Goal: Information Seeking & Learning: Find specific page/section

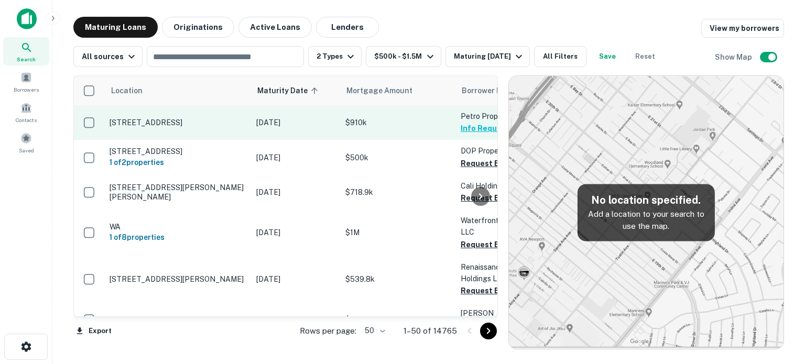
click at [159, 125] on p "[STREET_ADDRESS]" at bounding box center [177, 122] width 136 height 9
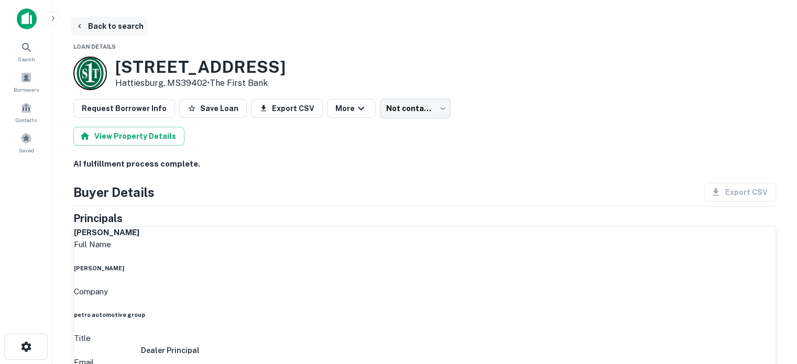
click at [114, 26] on button "Back to search" at bounding box center [109, 26] width 76 height 19
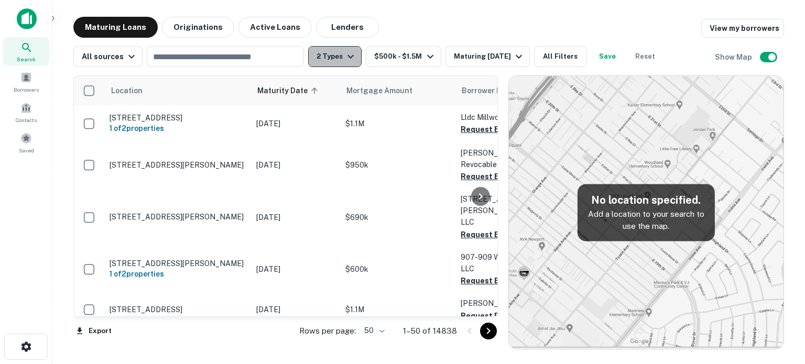
click at [344, 55] on icon "button" at bounding box center [350, 56] width 13 height 13
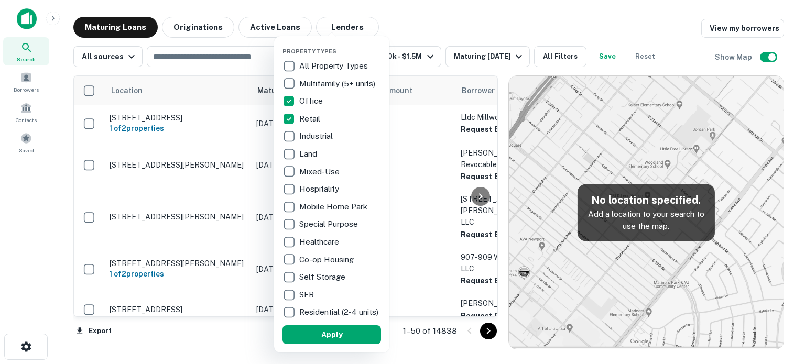
click at [457, 26] on div at bounding box center [402, 182] width 805 height 364
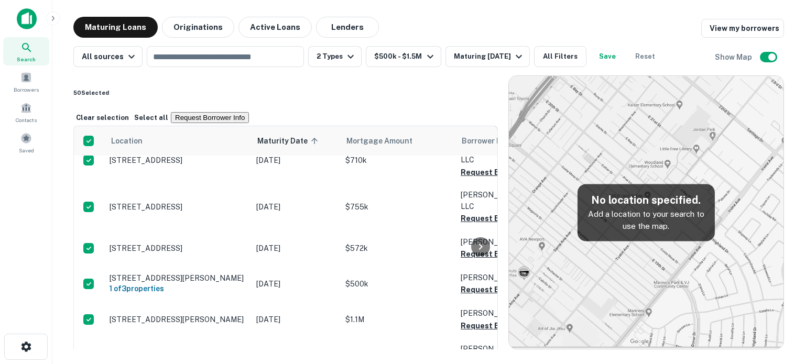
scroll to position [923, 0]
click at [424, 57] on icon "button" at bounding box center [430, 56] width 13 height 13
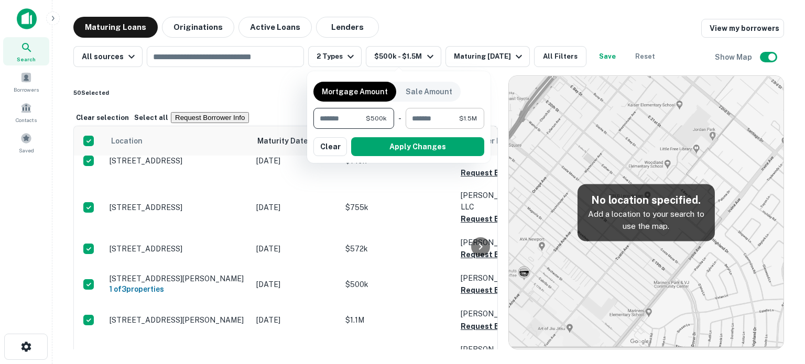
click at [444, 122] on input "*******" at bounding box center [431, 118] width 53 height 21
type input "********"
click at [390, 145] on button "Apply Changes" at bounding box center [417, 146] width 133 height 19
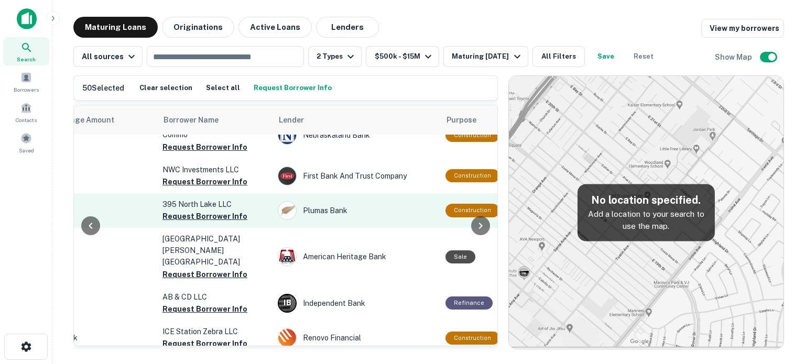
scroll to position [1467, 298]
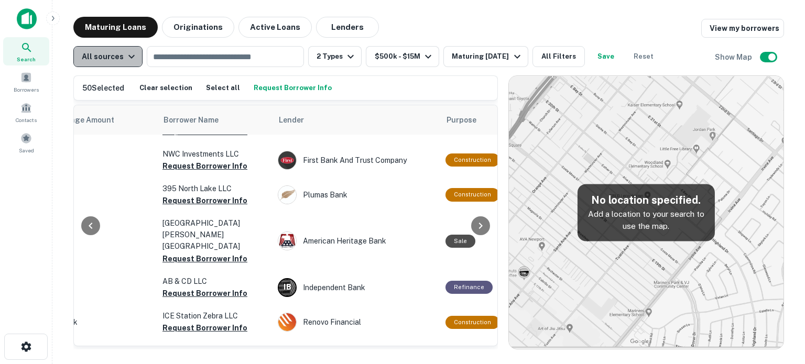
click at [121, 61] on div "All sources" at bounding box center [110, 56] width 56 height 13
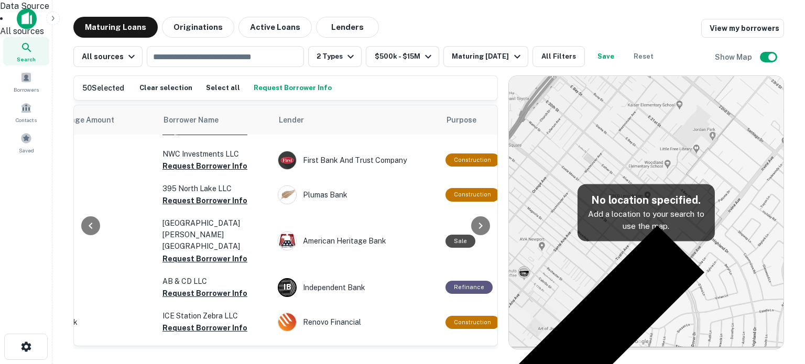
click at [212, 56] on div at bounding box center [402, 182] width 805 height 364
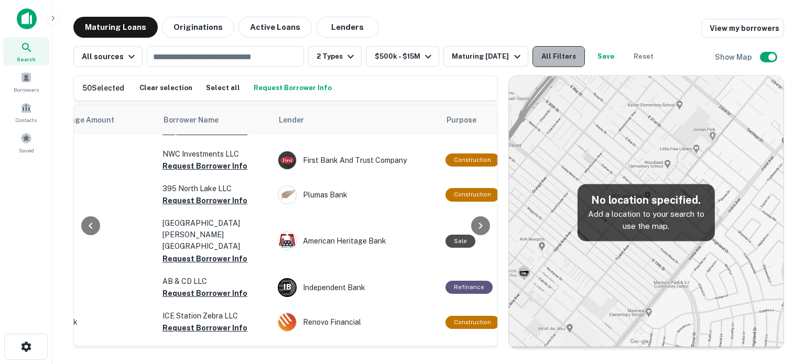
click at [555, 56] on button "All Filters" at bounding box center [558, 56] width 52 height 21
drag, startPoint x: 376, startPoint y: 8, endPoint x: 443, endPoint y: 56, distance: 81.8
click at [376, 363] on div at bounding box center [402, 364] width 805 height 0
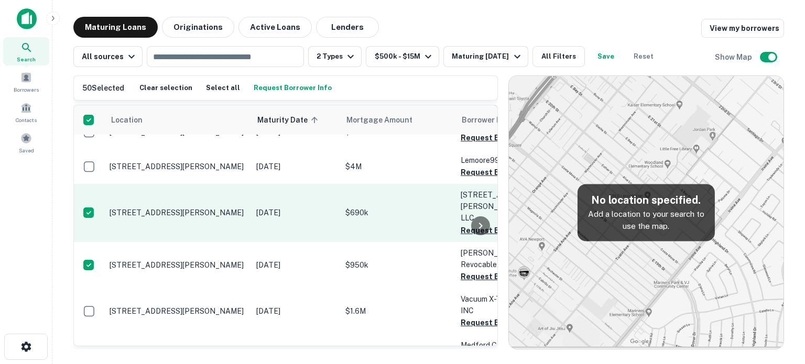
scroll to position [262, 0]
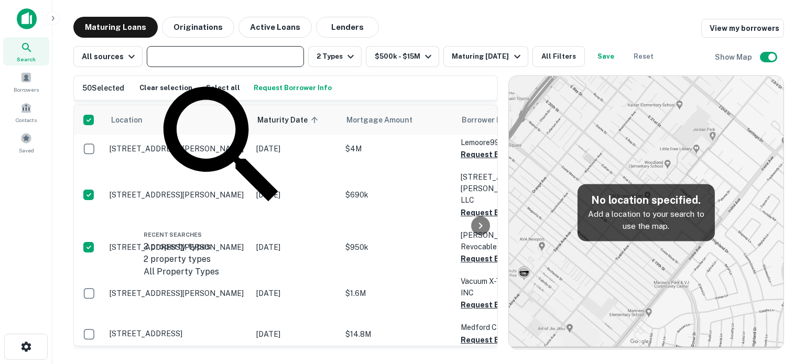
click at [249, 57] on input "text" at bounding box center [224, 56] width 149 height 15
click at [576, 54] on button "All Filters" at bounding box center [558, 56] width 52 height 21
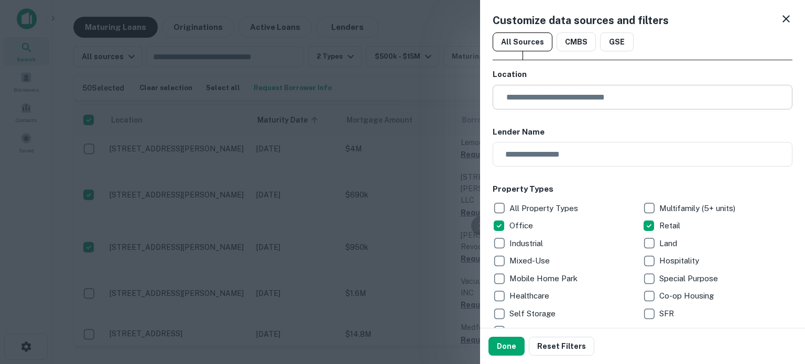
click at [541, 95] on input "text" at bounding box center [646, 97] width 292 height 25
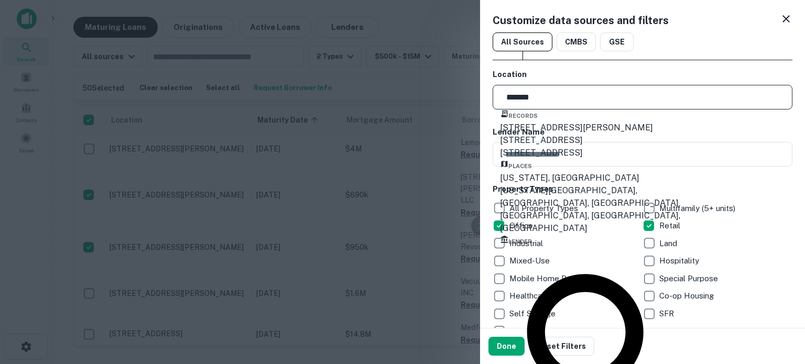
click at [618, 184] on div "[US_STATE], [GEOGRAPHIC_DATA]" at bounding box center [607, 178] width 215 height 13
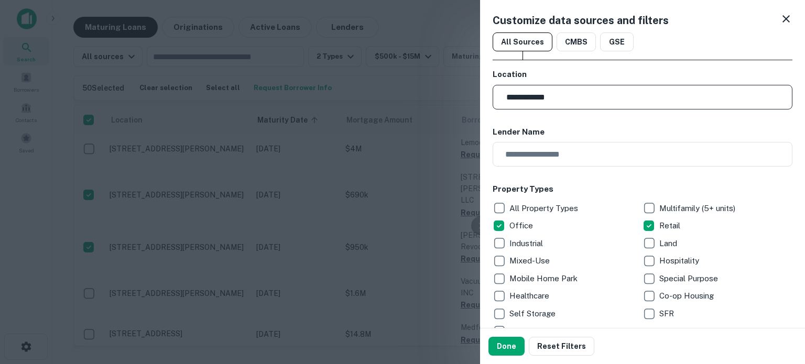
type input "**********"
click at [512, 345] on button "Done" at bounding box center [506, 346] width 36 height 19
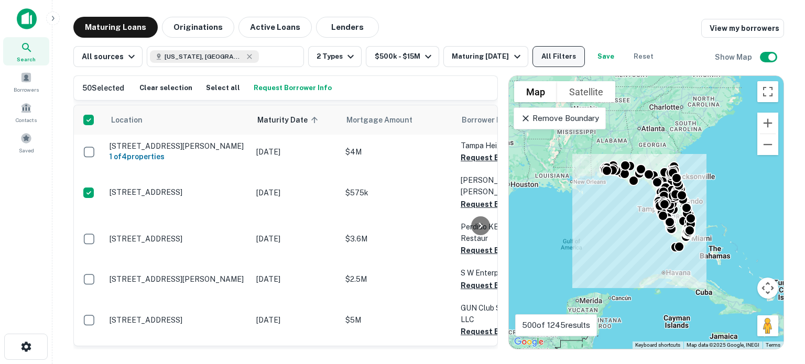
click at [549, 51] on button "All Filters" at bounding box center [558, 56] width 52 height 21
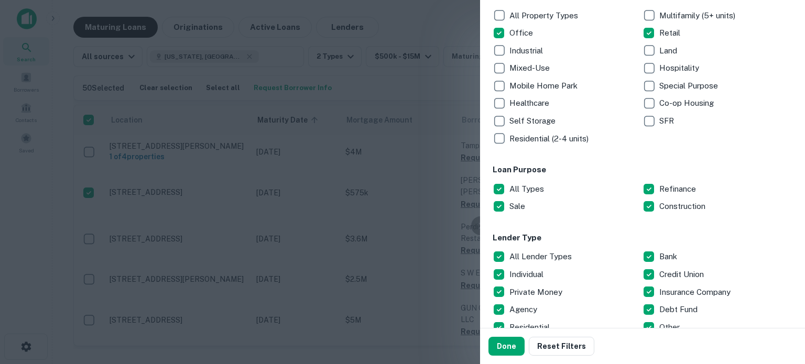
scroll to position [210, 0]
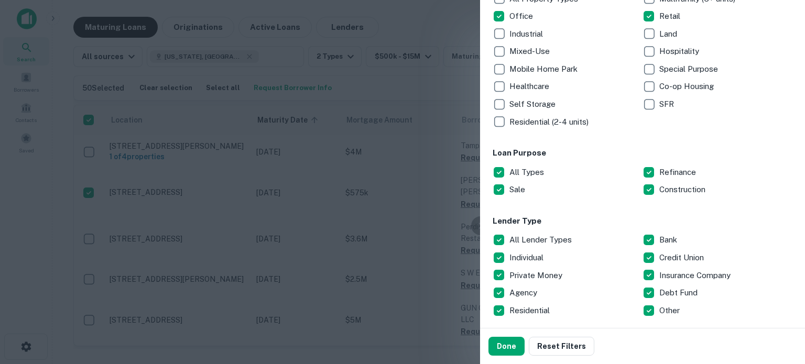
drag, startPoint x: 394, startPoint y: 33, endPoint x: 467, endPoint y: 26, distance: 73.2
click at [394, 33] on div at bounding box center [402, 182] width 805 height 364
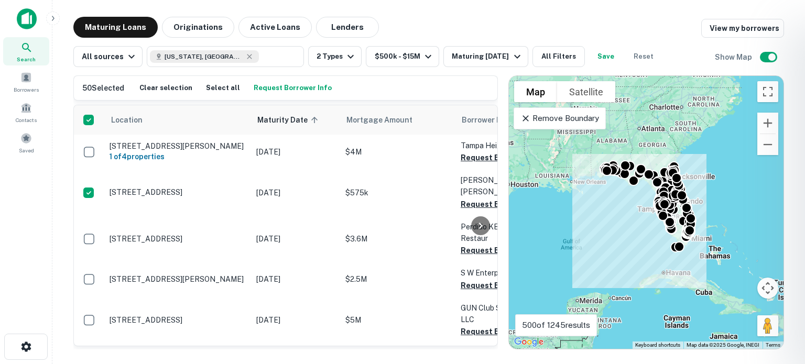
drag, startPoint x: 174, startPoint y: 343, endPoint x: 289, endPoint y: 337, distance: 115.3
click at [289, 337] on div at bounding box center [402, 182] width 805 height 364
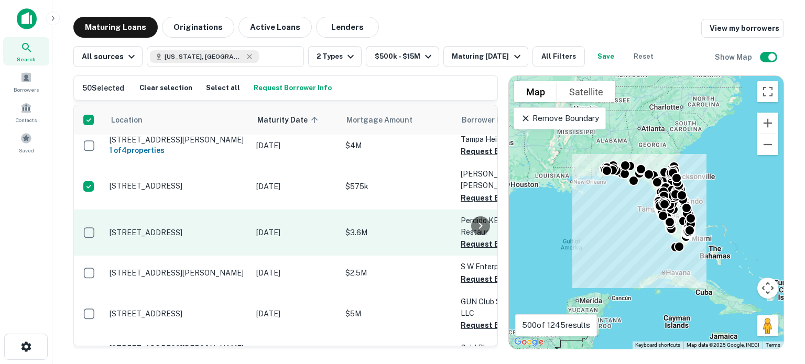
scroll to position [0, 0]
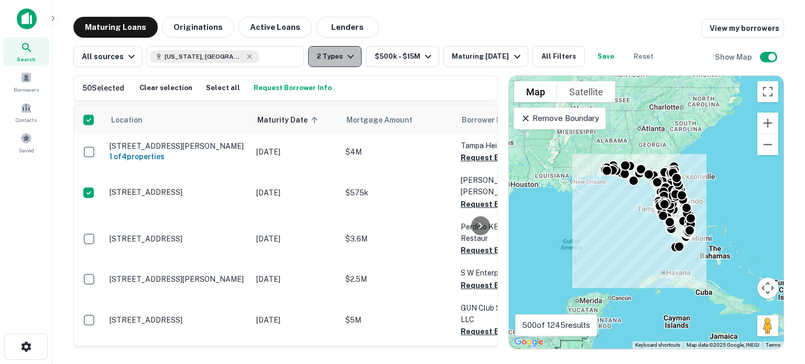
click at [344, 56] on icon "button" at bounding box center [350, 56] width 13 height 13
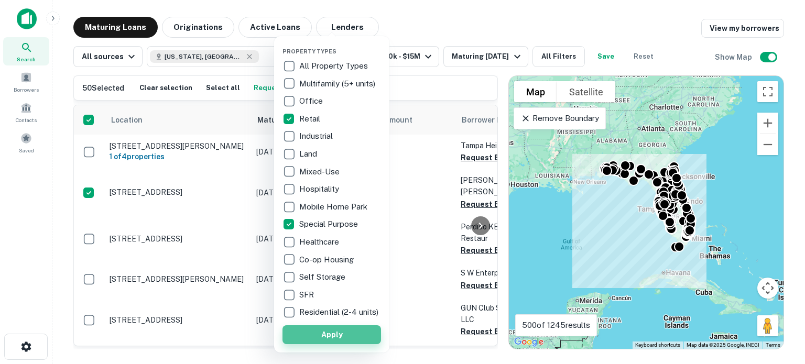
click at [329, 341] on button "Apply" at bounding box center [331, 334] width 98 height 19
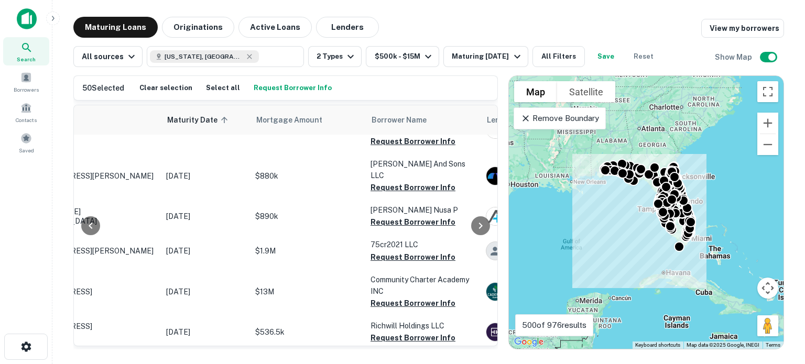
scroll to position [576, 91]
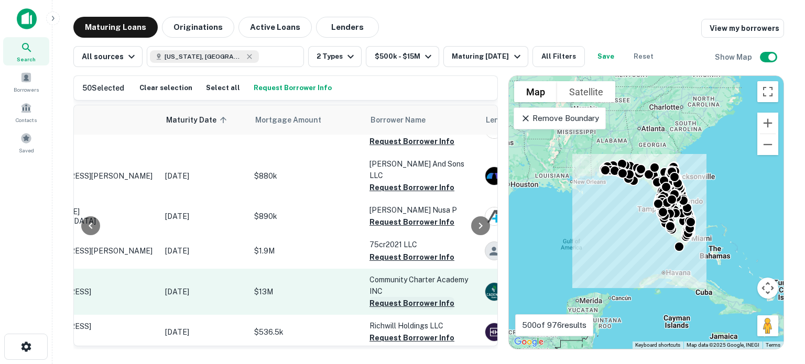
click at [387, 297] on button "Request Borrower Info" at bounding box center [411, 303] width 85 height 13
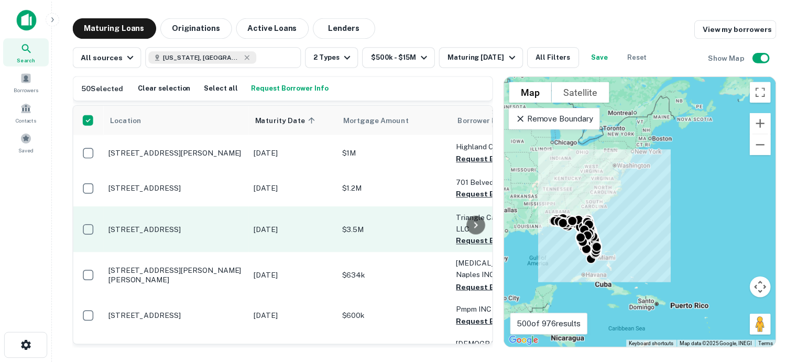
scroll to position [419, 0]
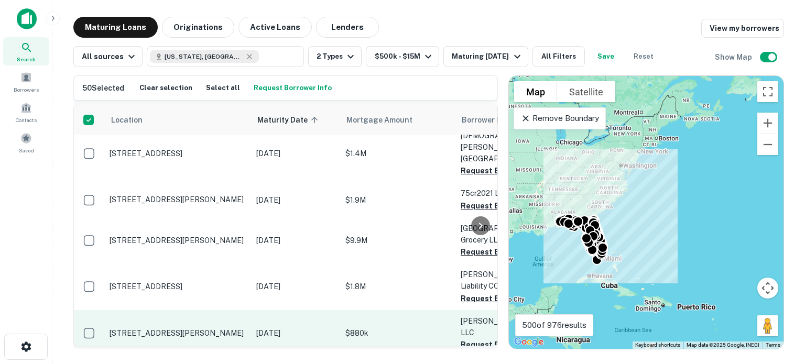
click at [145, 328] on p "[STREET_ADDRESS][PERSON_NAME]" at bounding box center [177, 332] width 136 height 9
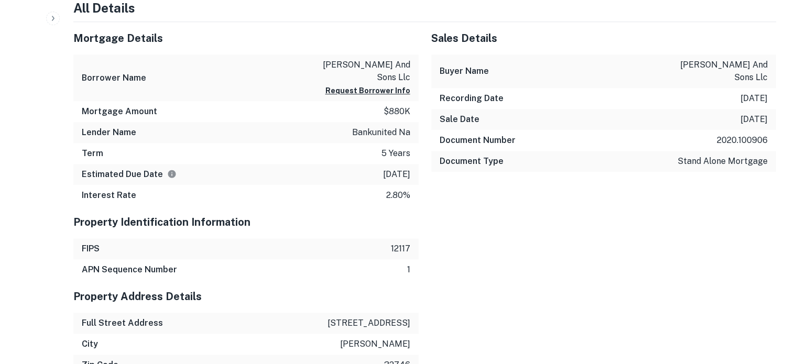
scroll to position [995, 0]
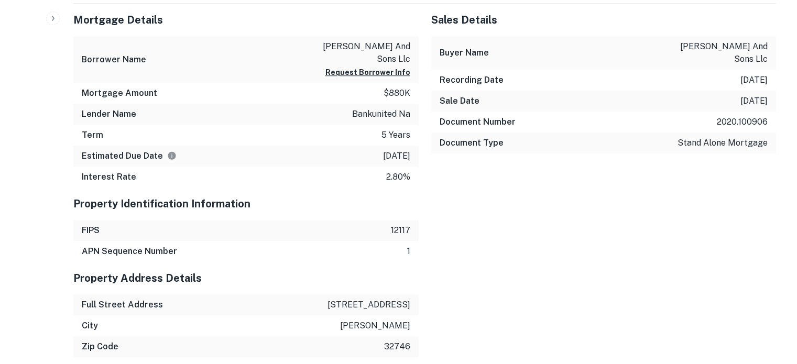
drag, startPoint x: 315, startPoint y: 230, endPoint x: 405, endPoint y: 225, distance: 90.7
click at [405, 294] on div "Full Street Address [STREET_ADDRESS]" at bounding box center [245, 304] width 345 height 21
copy p "934 international pkw"
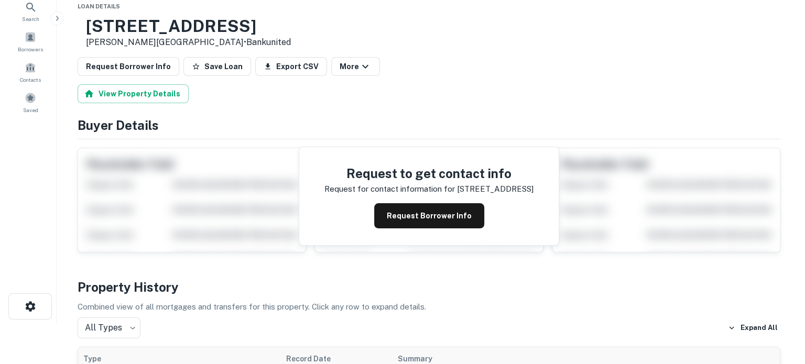
scroll to position [0, 0]
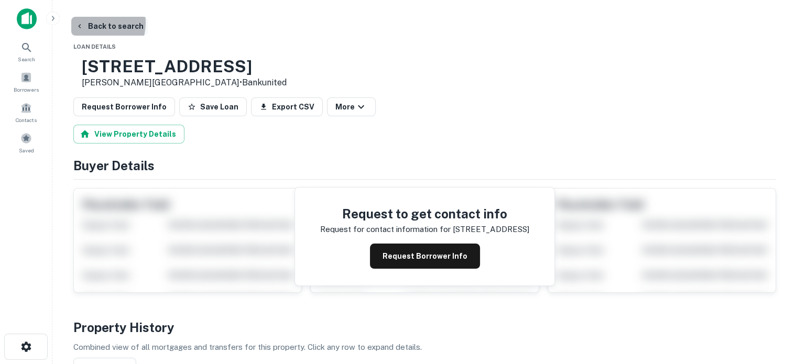
click at [90, 23] on button "Back to search" at bounding box center [109, 26] width 76 height 19
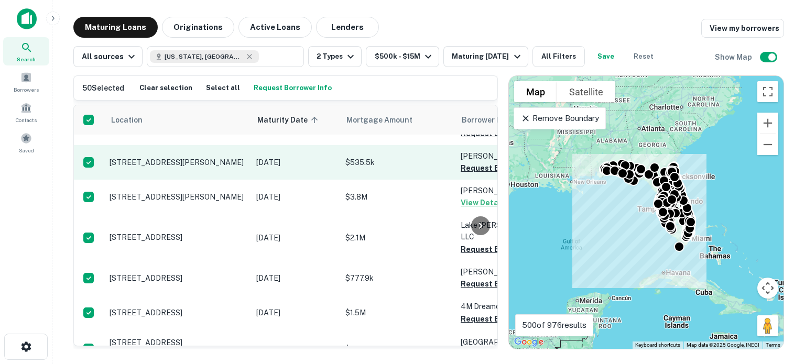
scroll to position [1519, 0]
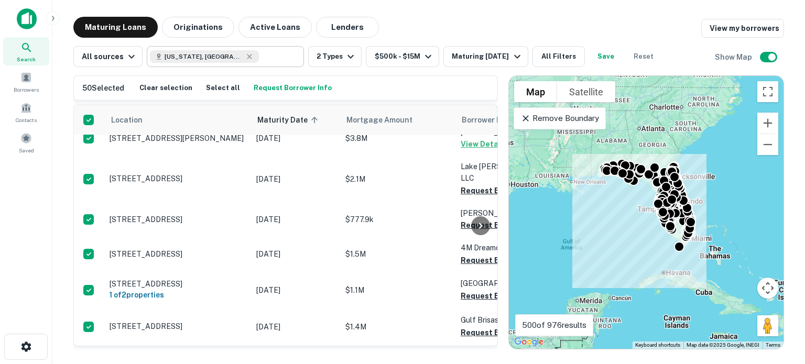
click at [259, 59] on input "text" at bounding box center [279, 56] width 40 height 15
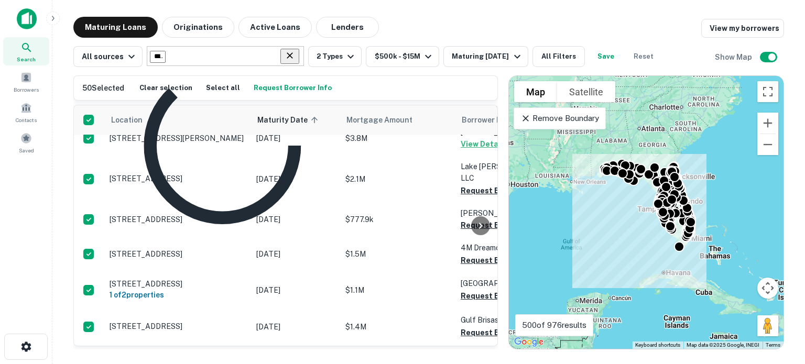
type input "**********"
drag, startPoint x: 239, startPoint y: 58, endPoint x: 63, endPoint y: 52, distance: 176.1
click at [70, 56] on div "**********" at bounding box center [428, 183] width 735 height 333
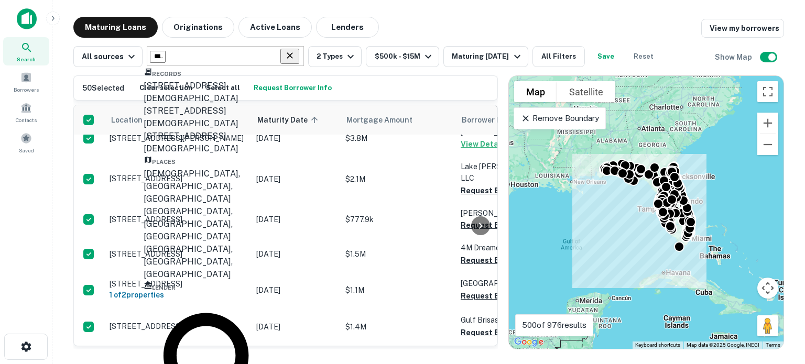
scroll to position [0, 0]
type input "********"
click at [459, 13] on main "Maturing Loans Originations Active Loans Lenders View my borrowers All sources …" at bounding box center [428, 182] width 752 height 364
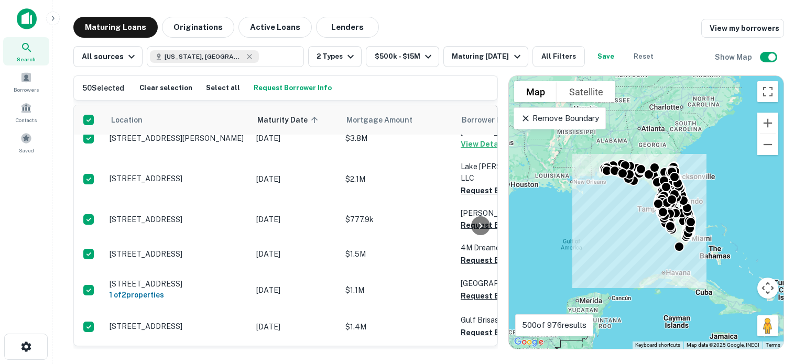
click at [358, 83] on div "50 Selected Clear selection Select all Request Borrower Info" at bounding box center [285, 88] width 406 height 16
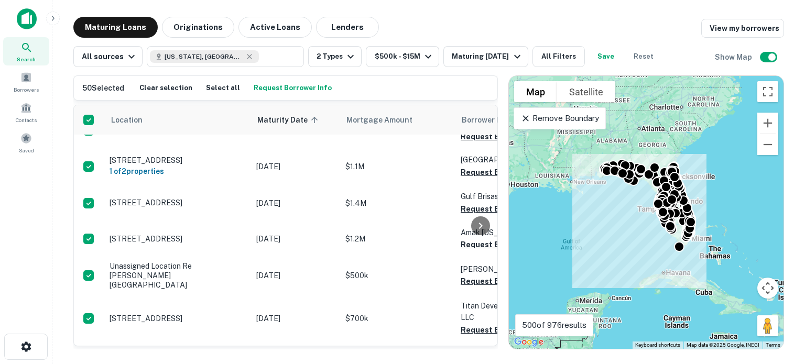
scroll to position [1689, 0]
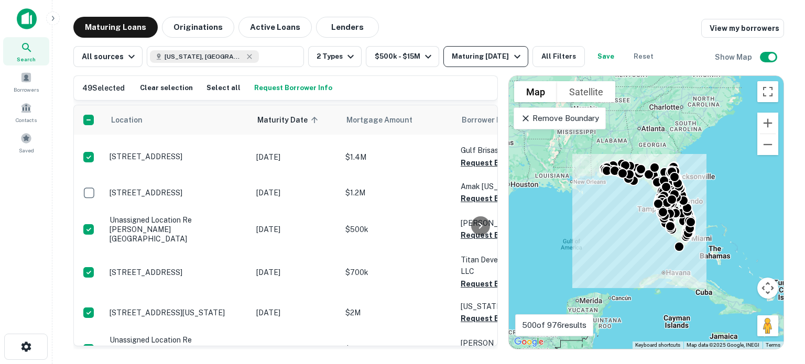
click at [512, 55] on div "Maturing [DATE]" at bounding box center [486, 56] width 71 height 13
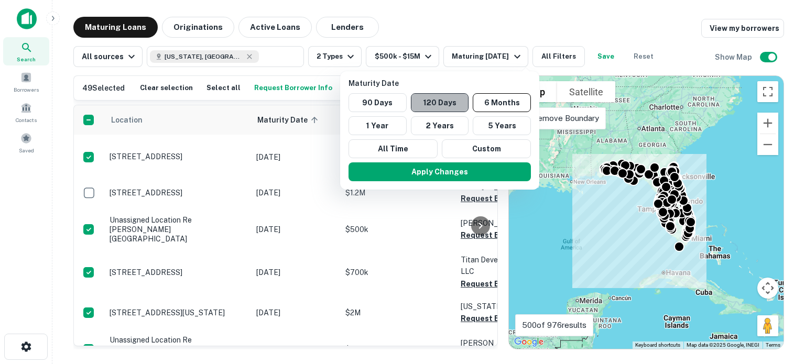
click at [434, 102] on button "120 Days" at bounding box center [440, 102] width 58 height 19
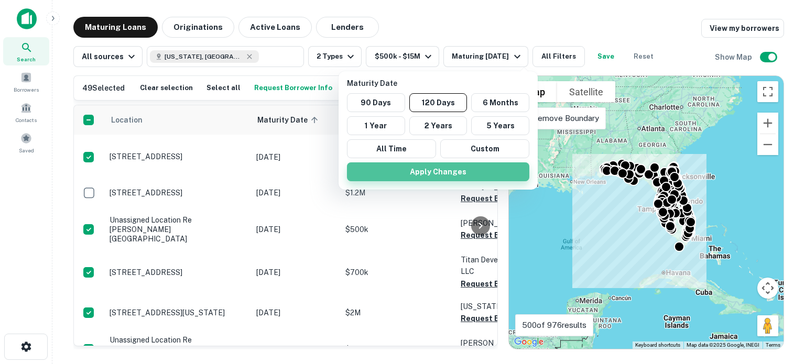
click at [407, 175] on button "Apply Changes" at bounding box center [438, 171] width 182 height 19
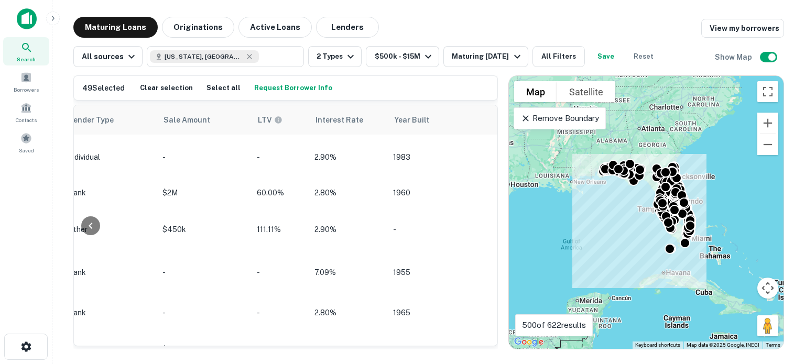
scroll to position [1689, 1001]
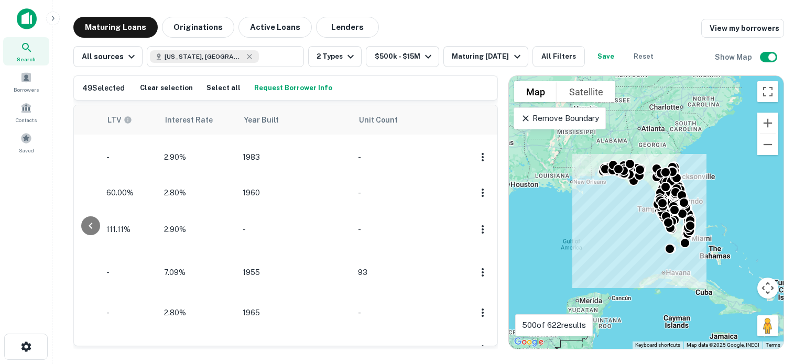
click at [537, 324] on p "500 of 622 results" at bounding box center [554, 325] width 64 height 13
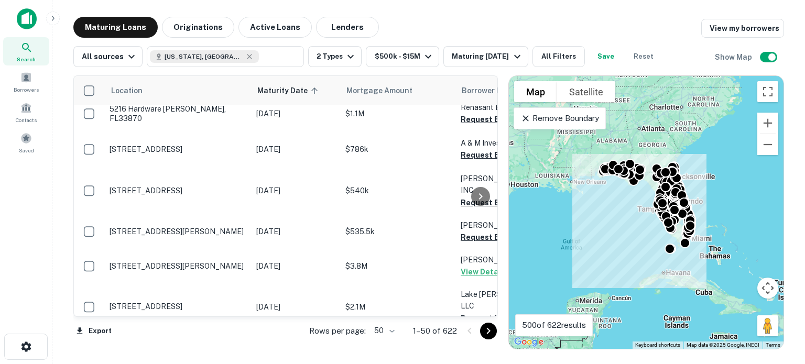
scroll to position [1689, 0]
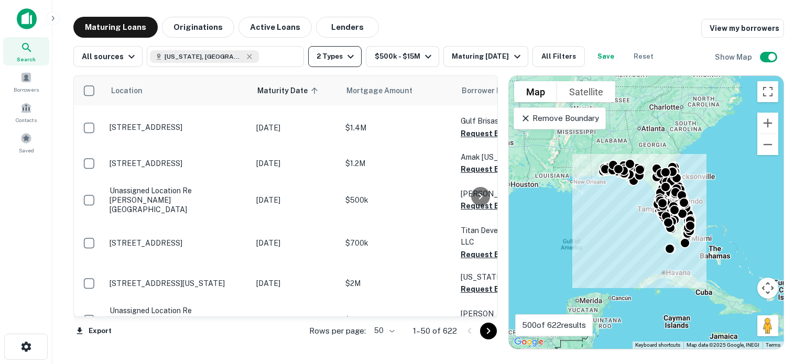
click at [339, 58] on button "2 Types" at bounding box center [334, 56] width 53 height 21
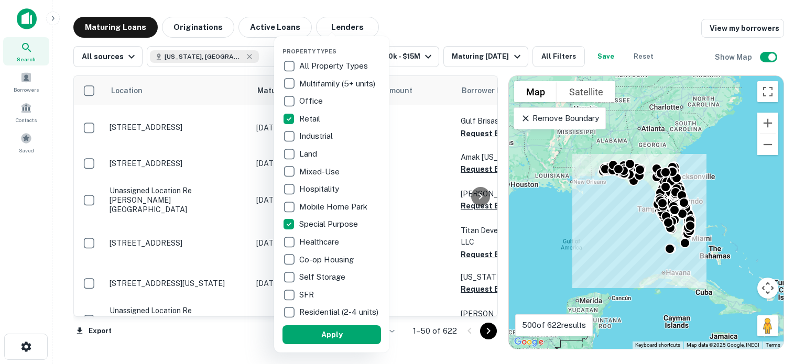
drag, startPoint x: 534, startPoint y: 15, endPoint x: 392, endPoint y: 104, distance: 167.6
click at [534, 16] on div at bounding box center [402, 182] width 805 height 364
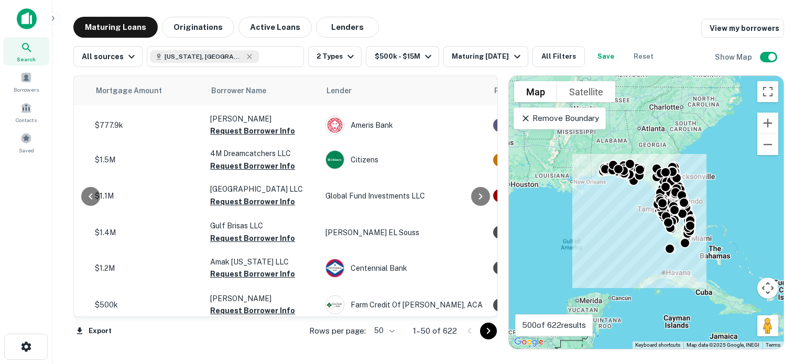
scroll to position [1584, 222]
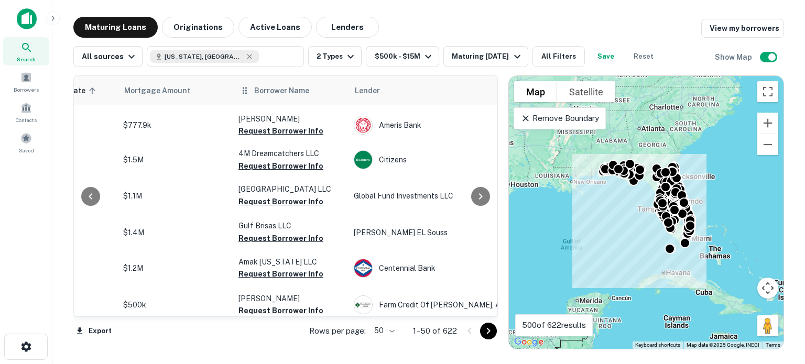
click at [245, 90] on icon at bounding box center [245, 90] width 4 height 7
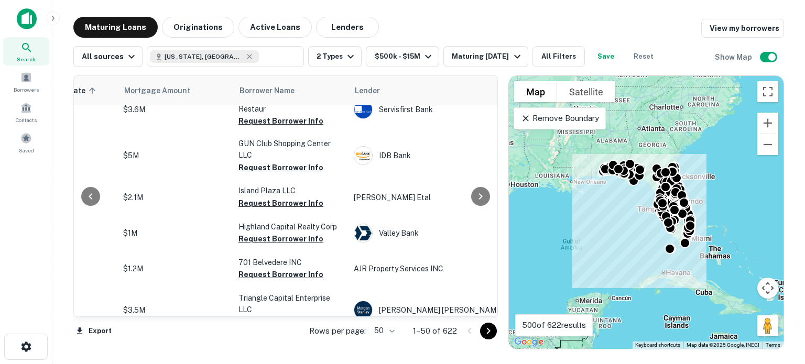
scroll to position [210, 222]
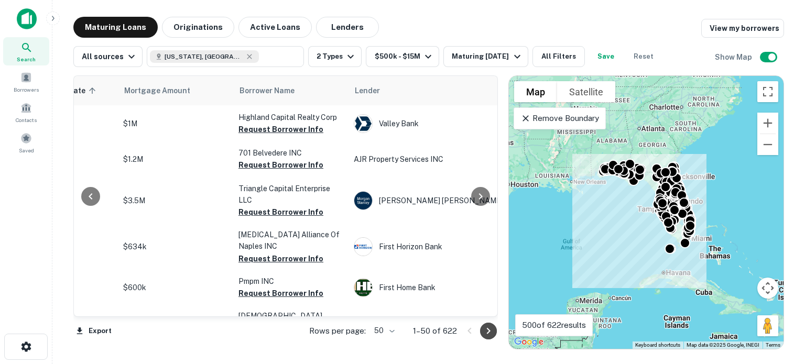
click at [491, 330] on icon "Go to next page" at bounding box center [488, 331] width 13 height 13
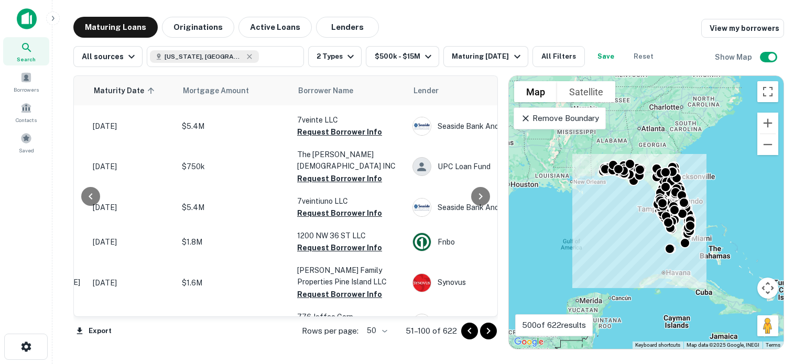
scroll to position [471, 174]
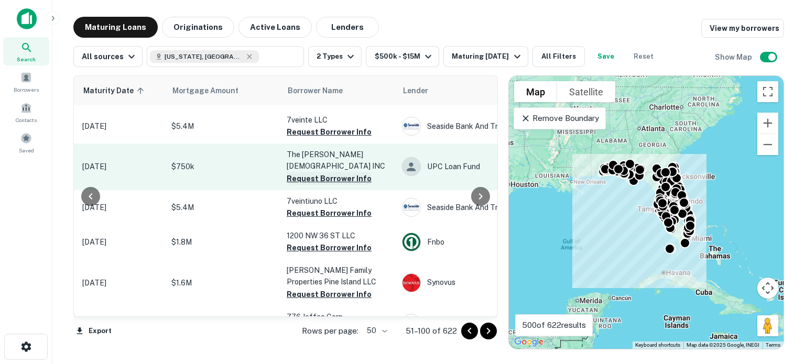
click at [316, 172] on button "Request Borrower Info" at bounding box center [329, 178] width 85 height 13
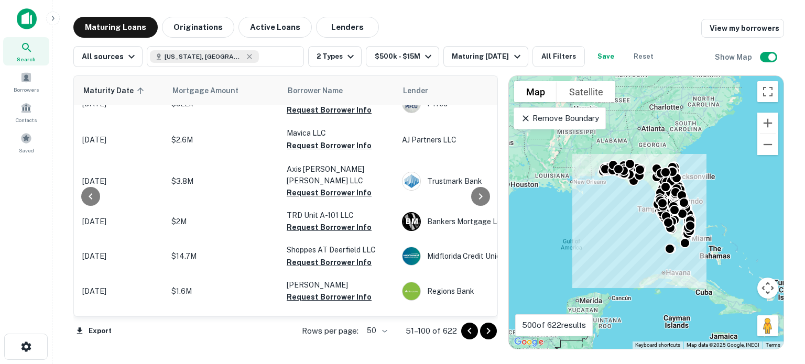
scroll to position [1623, 174]
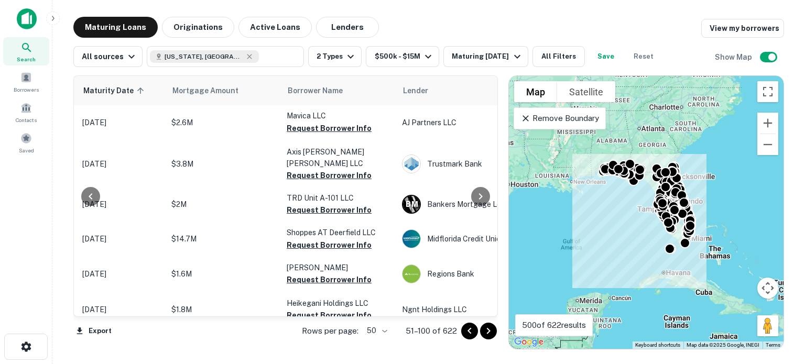
click at [492, 327] on icon "Go to next page" at bounding box center [488, 331] width 13 height 13
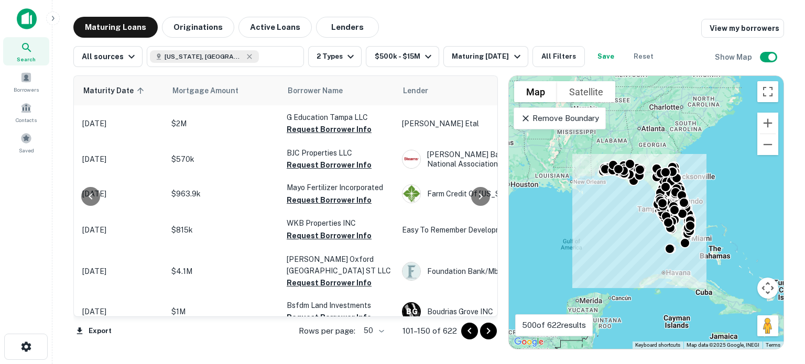
scroll to position [1635, 174]
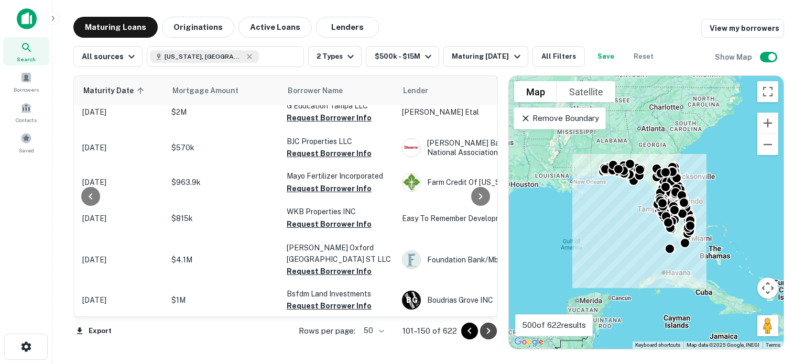
click at [490, 329] on icon "Go to next page" at bounding box center [488, 331] width 13 height 13
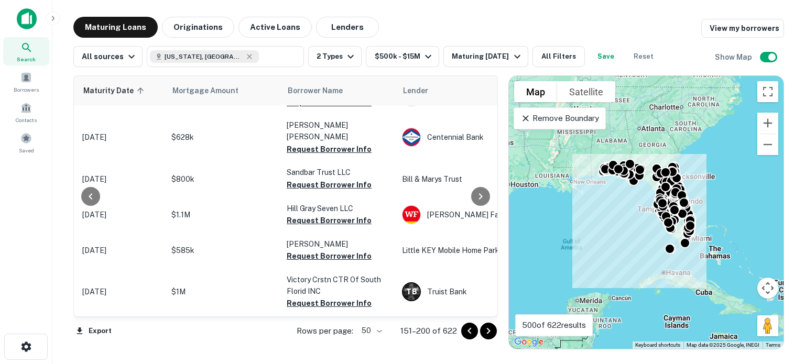
scroll to position [576, 174]
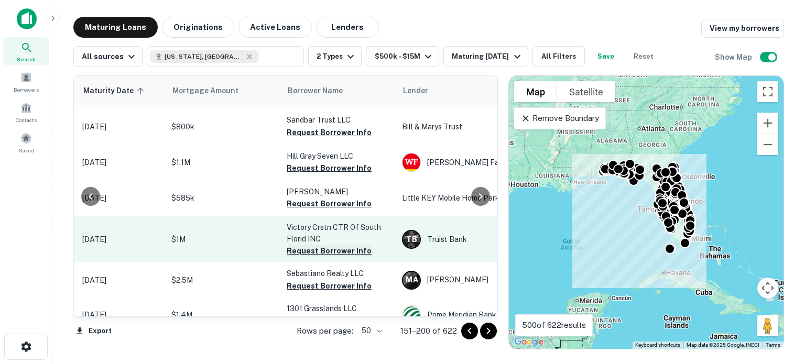
click at [341, 245] on button "Request Borrower Info" at bounding box center [329, 251] width 85 height 13
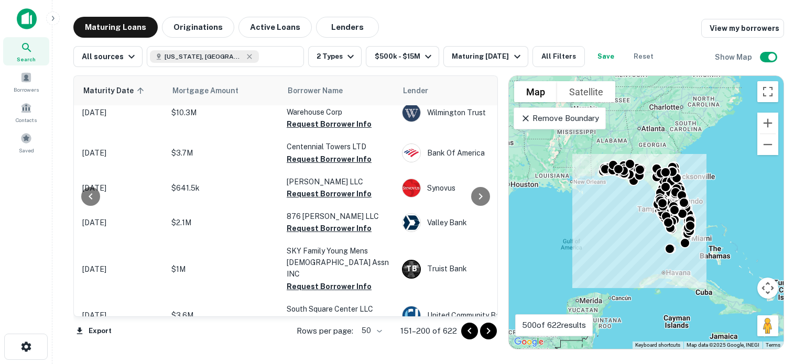
scroll to position [1665, 174]
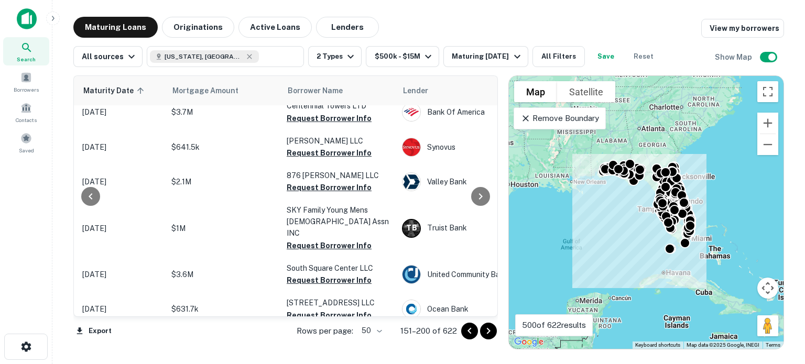
click at [489, 332] on icon "Go to next page" at bounding box center [488, 331] width 4 height 6
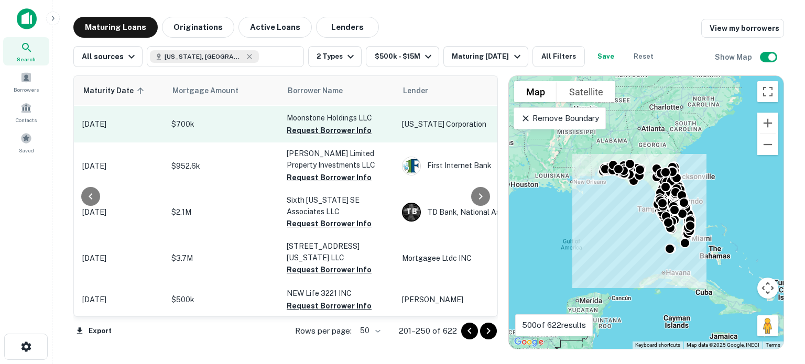
scroll to position [1519, 174]
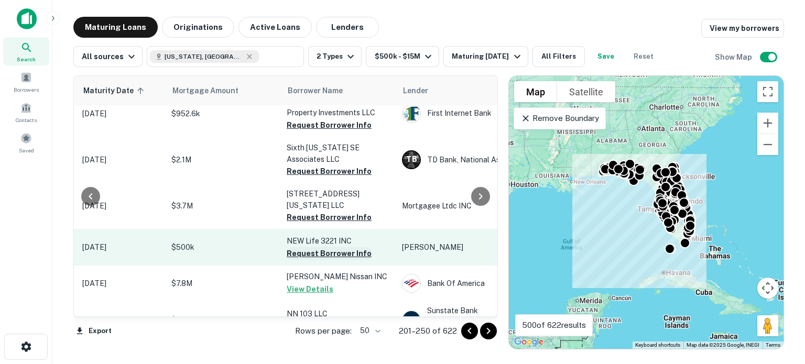
click at [332, 247] on button "Request Borrower Info" at bounding box center [329, 253] width 85 height 13
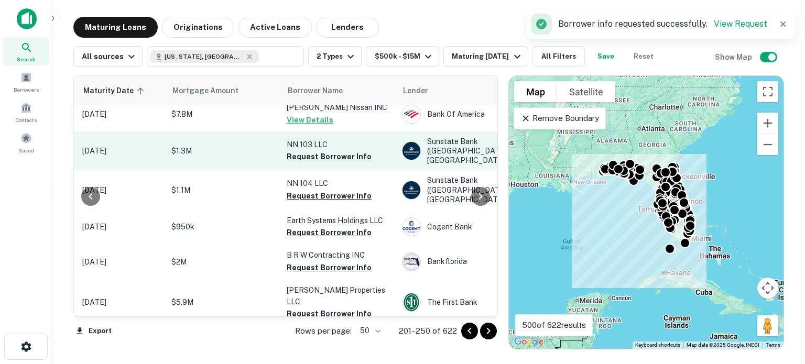
scroll to position [1698, 174]
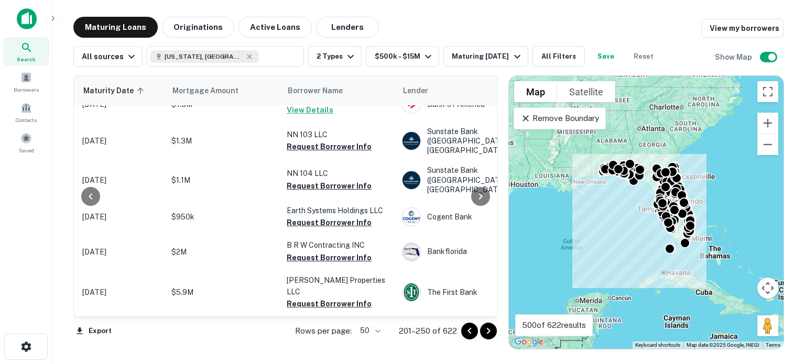
click at [486, 328] on icon "Go to next page" at bounding box center [488, 331] width 13 height 13
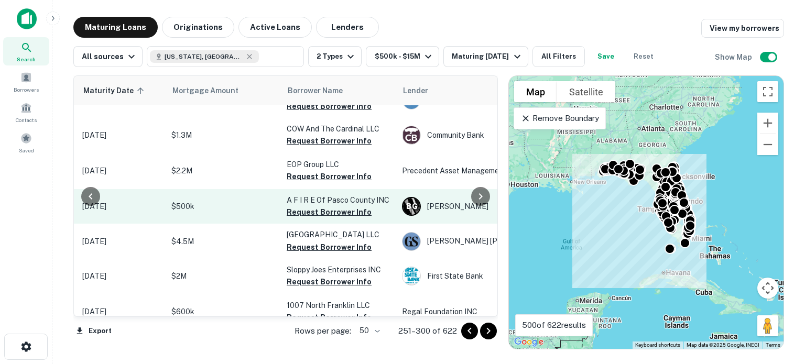
scroll to position [1666, 174]
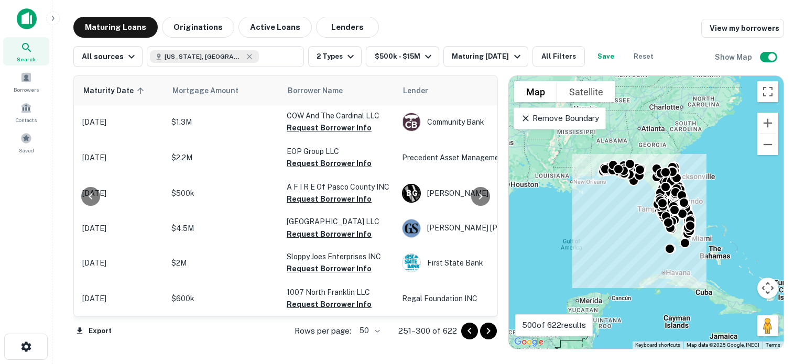
click at [494, 337] on div at bounding box center [479, 331] width 36 height 17
click at [490, 332] on icon "Go to next page" at bounding box center [488, 331] width 13 height 13
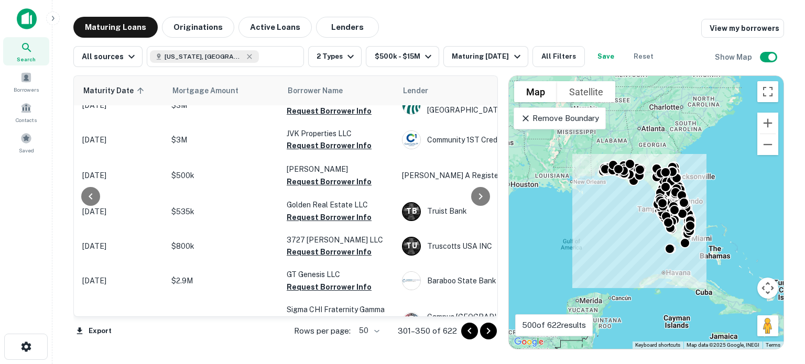
scroll to position [1697, 174]
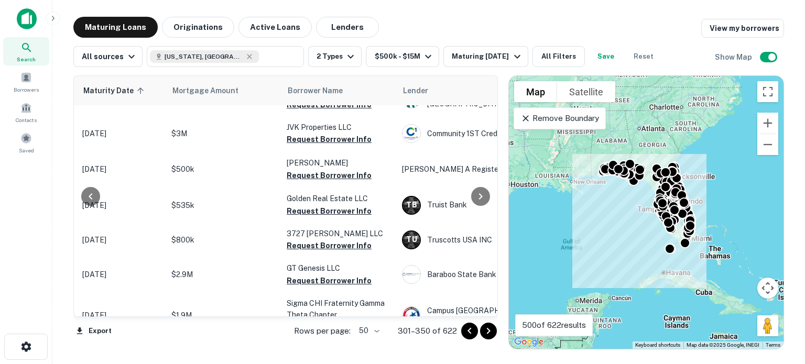
click at [488, 330] on icon "Go to next page" at bounding box center [488, 331] width 13 height 13
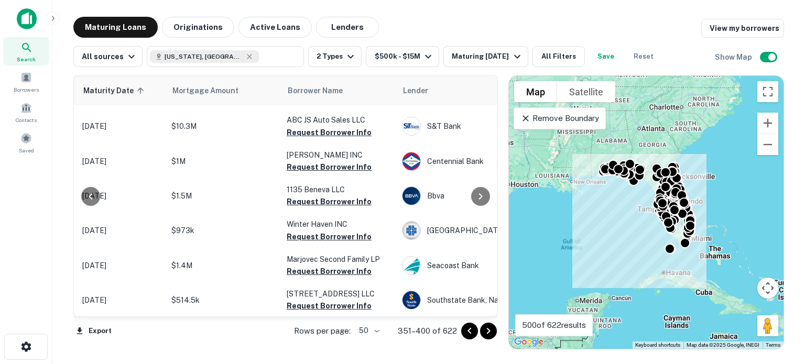
scroll to position [0, 174]
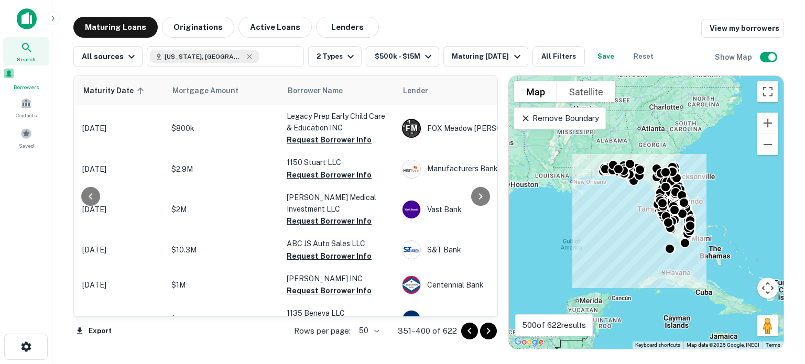
click at [15, 75] on span at bounding box center [9, 74] width 12 height 12
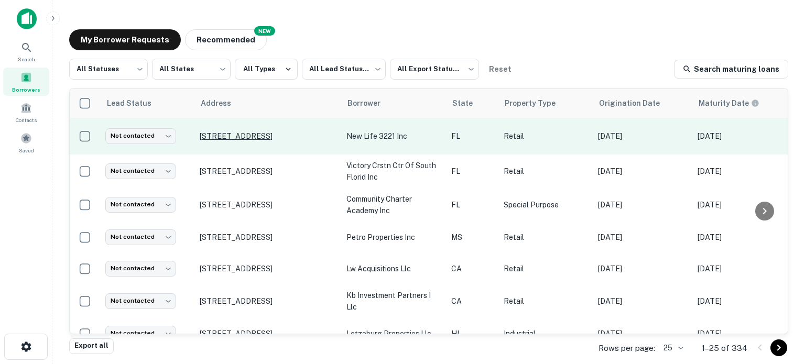
click at [253, 133] on p "[STREET_ADDRESS]" at bounding box center [268, 135] width 136 height 9
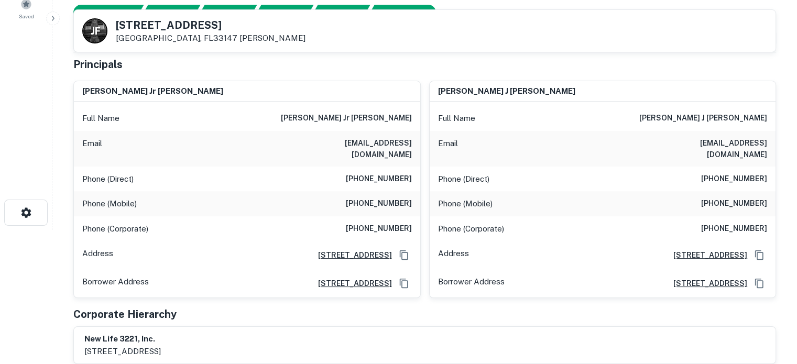
scroll to position [157, 0]
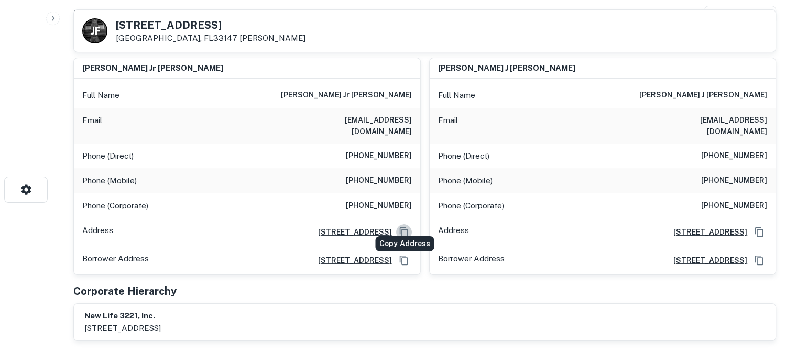
click at [404, 227] on icon "Copy Address" at bounding box center [403, 231] width 8 height 9
drag, startPoint x: 247, startPoint y: 249, endPoint x: 390, endPoint y: 248, distance: 143.0
click at [390, 248] on div "Borrower Address 3221 nw 79th street, miami, FL, 33147" at bounding box center [247, 260] width 346 height 28
click at [403, 255] on icon "Copy Address" at bounding box center [404, 260] width 10 height 10
